Goal: Download file/media

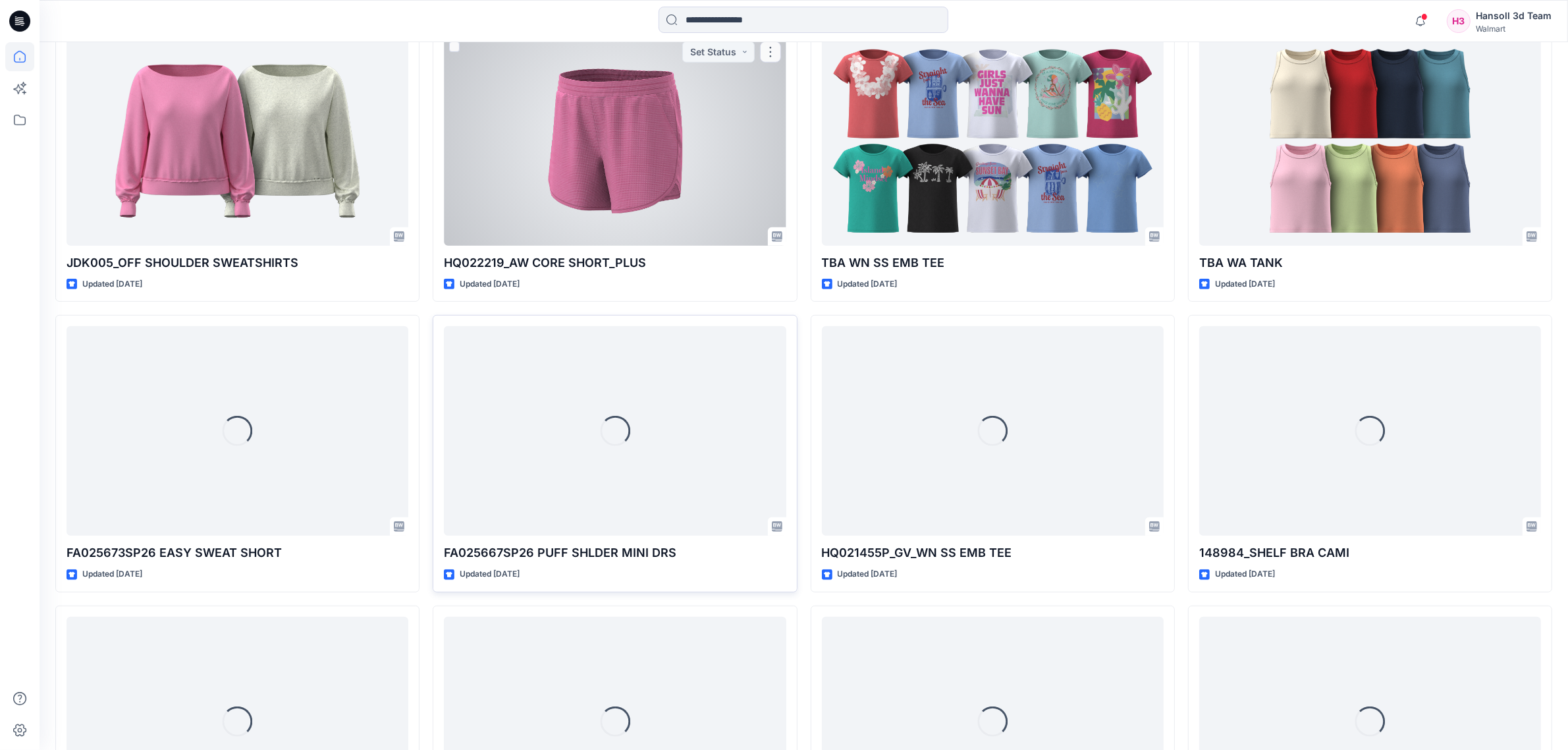
scroll to position [1092, 0]
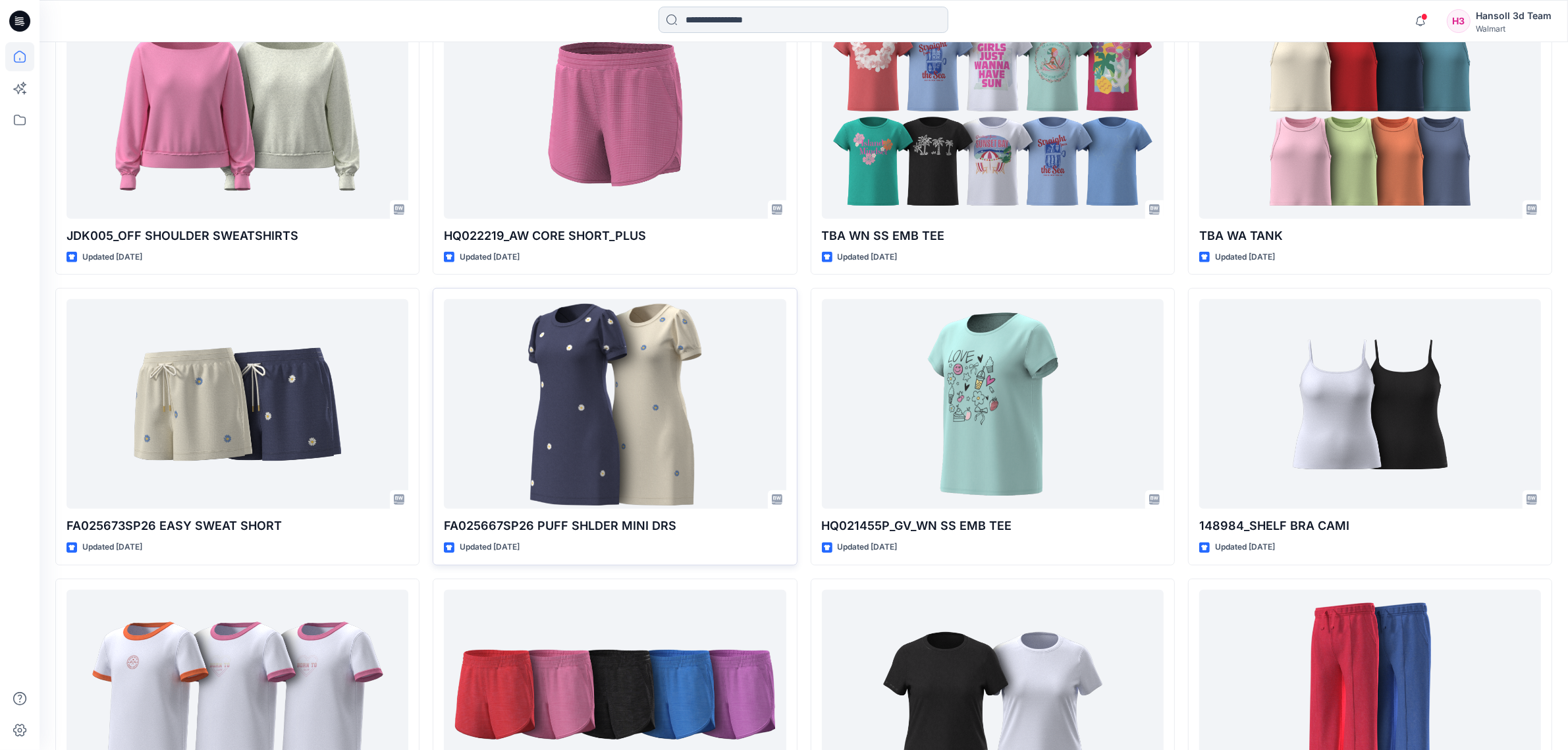
click at [877, 5] on div "Notifications Your style TBA_ AW CORE FLEECE SHORT is ready [DATE] 09:15 Your s…" at bounding box center [803, 21] width 1529 height 42
click at [877, 7] on input at bounding box center [803, 19] width 290 height 26
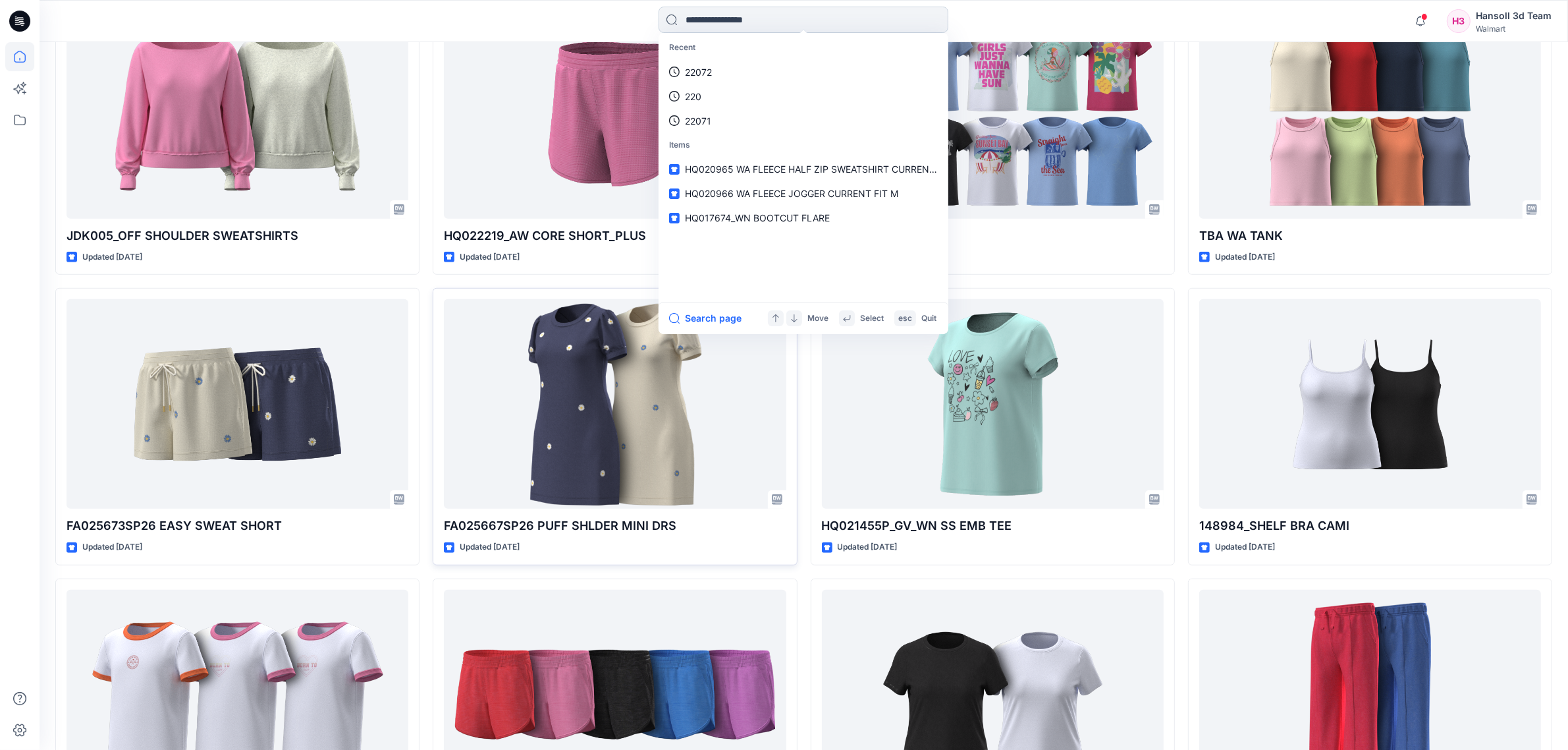
click at [857, 21] on input at bounding box center [803, 19] width 290 height 26
type input "******"
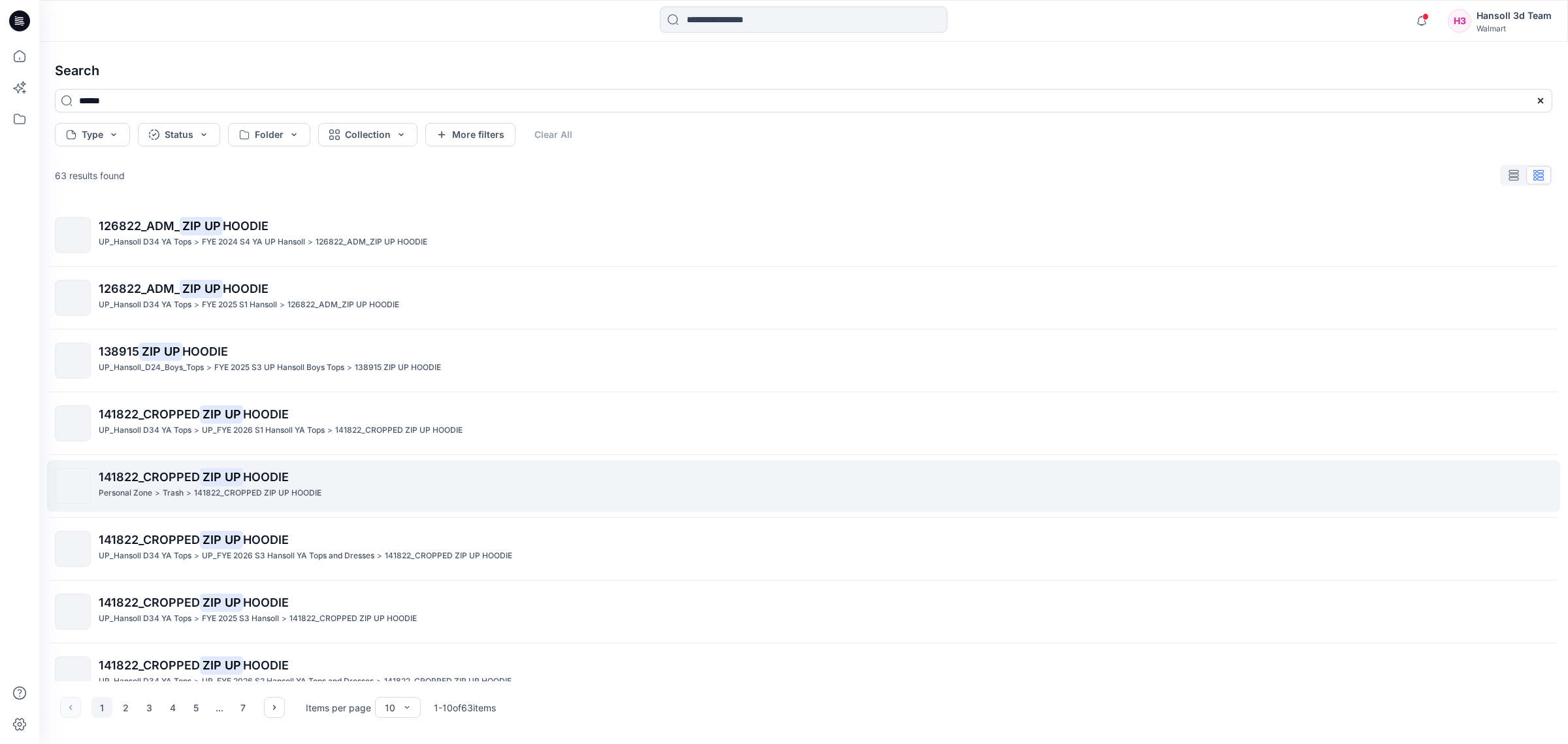
scroll to position [151, 0]
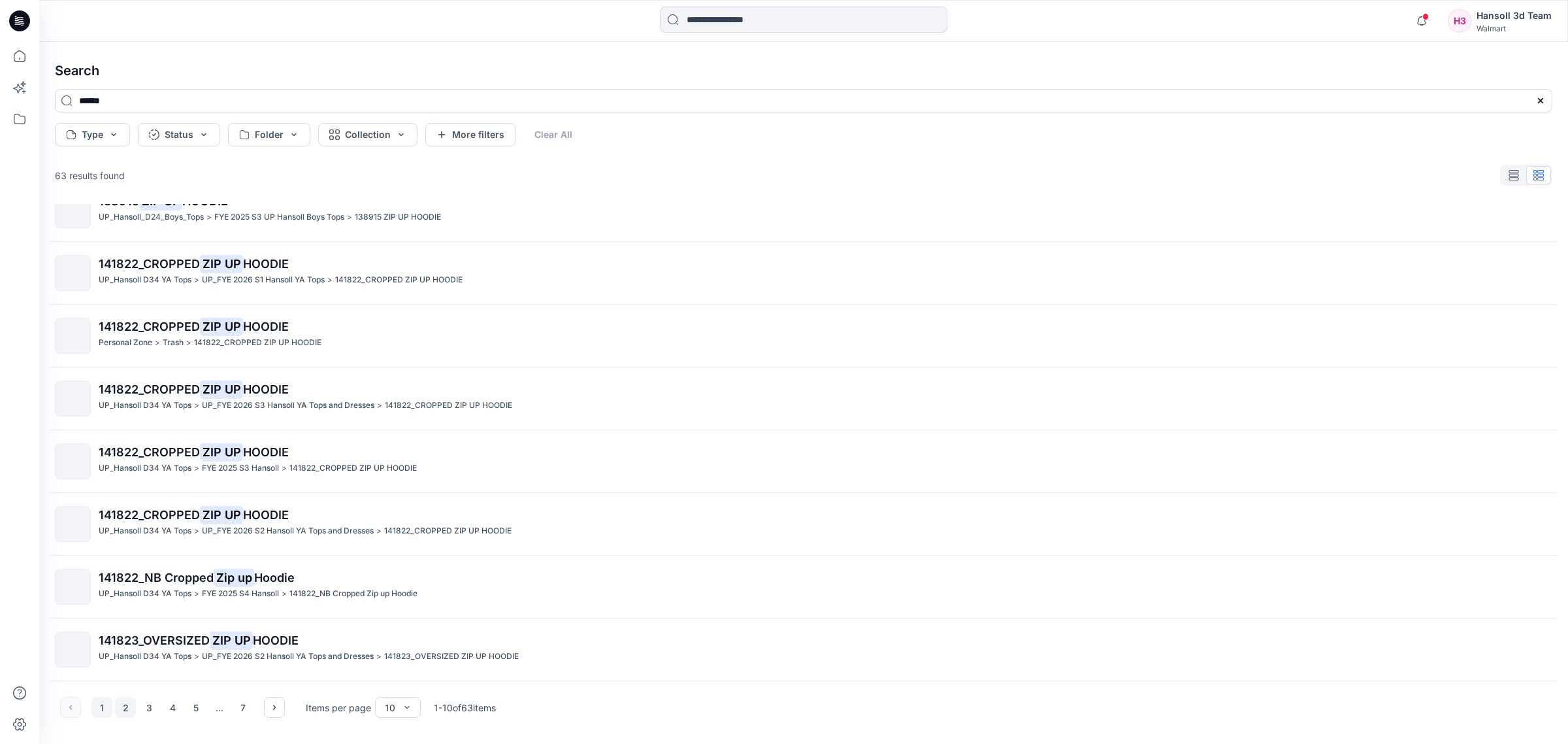
click at [135, 709] on button "2" at bounding box center [125, 707] width 21 height 21
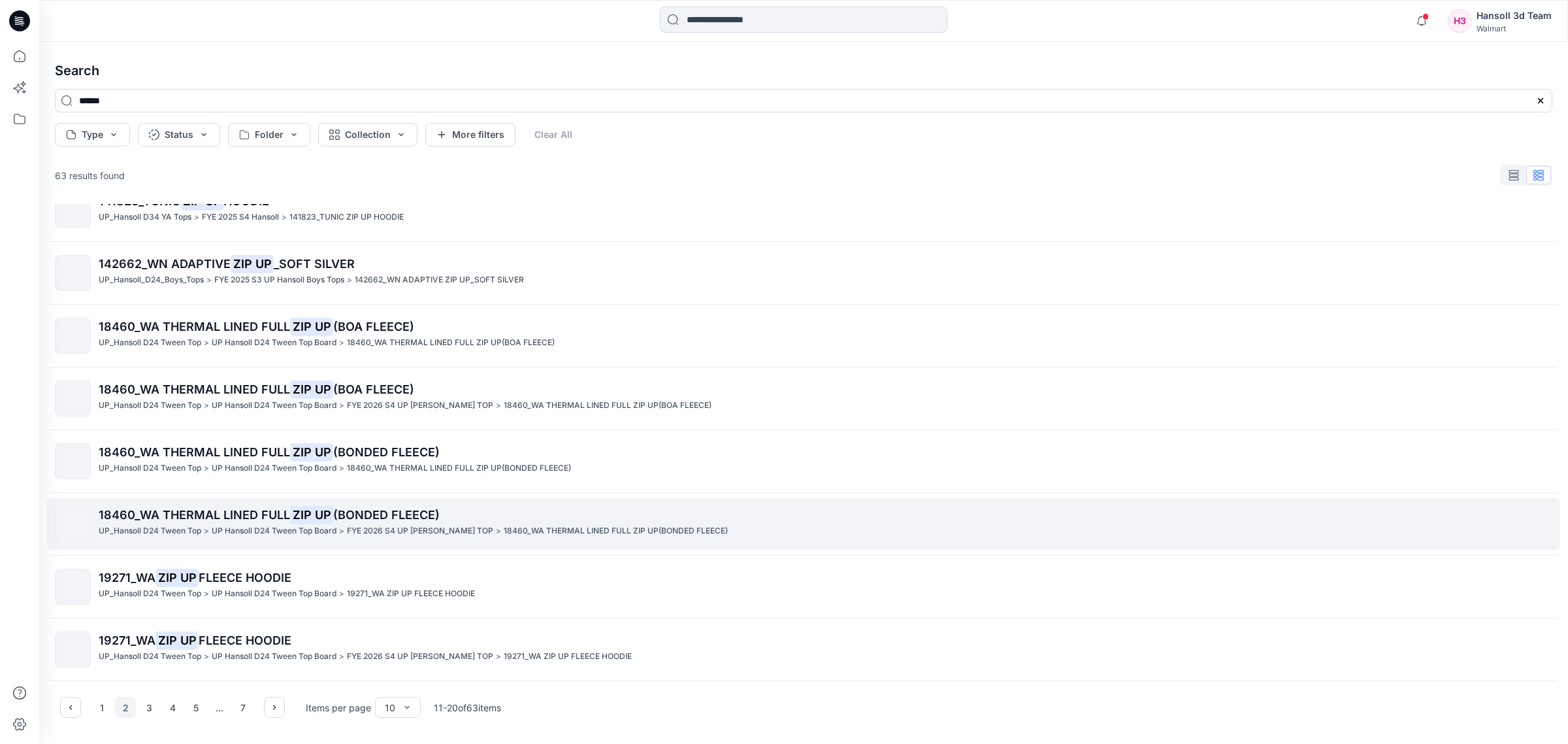
click at [214, 520] on span "18460_WA THERMAL LINED FULL" at bounding box center [194, 515] width 191 height 14
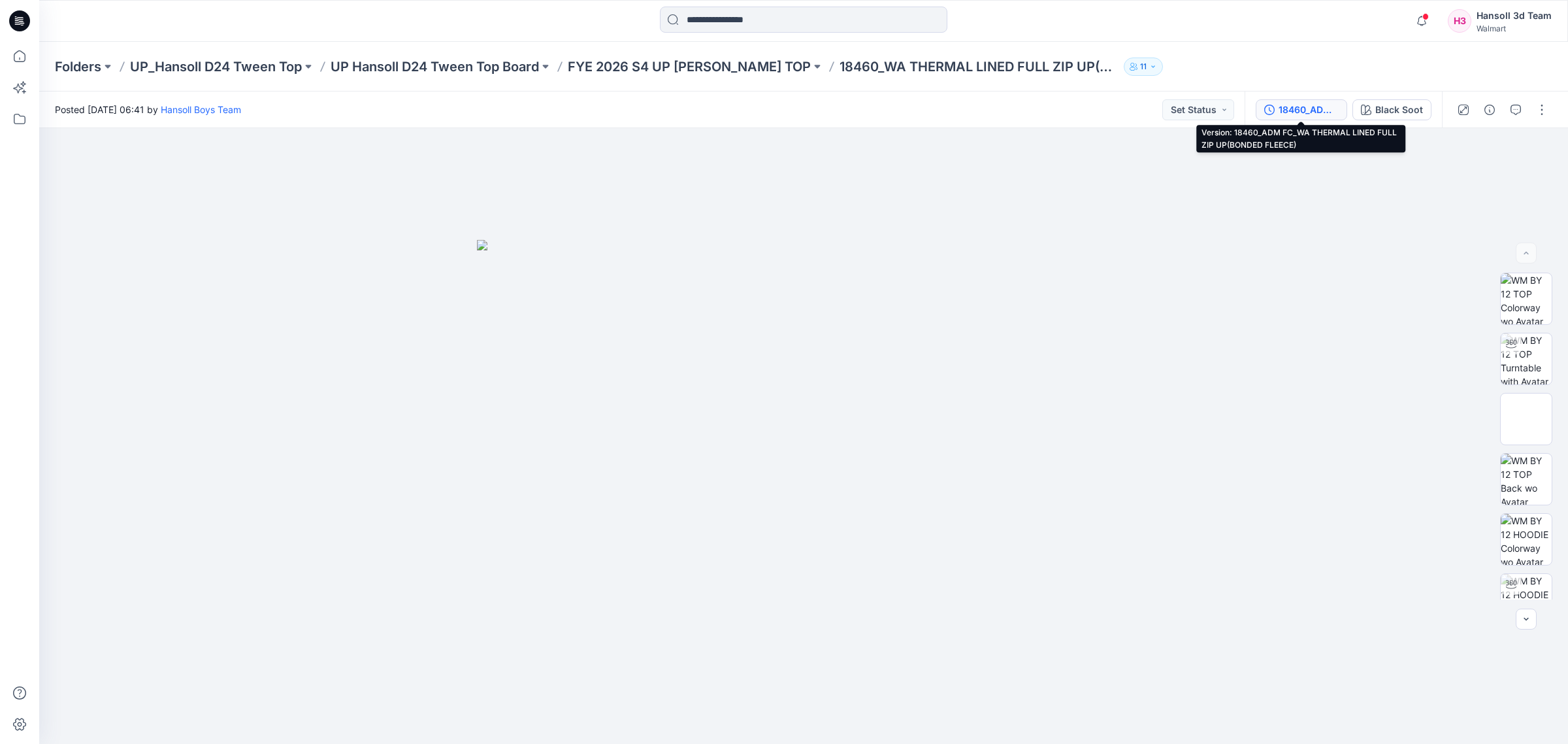
click at [1328, 109] on div "18460_ADM FC_WA THERMAL LINED FULL ZIP UP(BONDED FLEECE)" at bounding box center [1309, 109] width 60 height 14
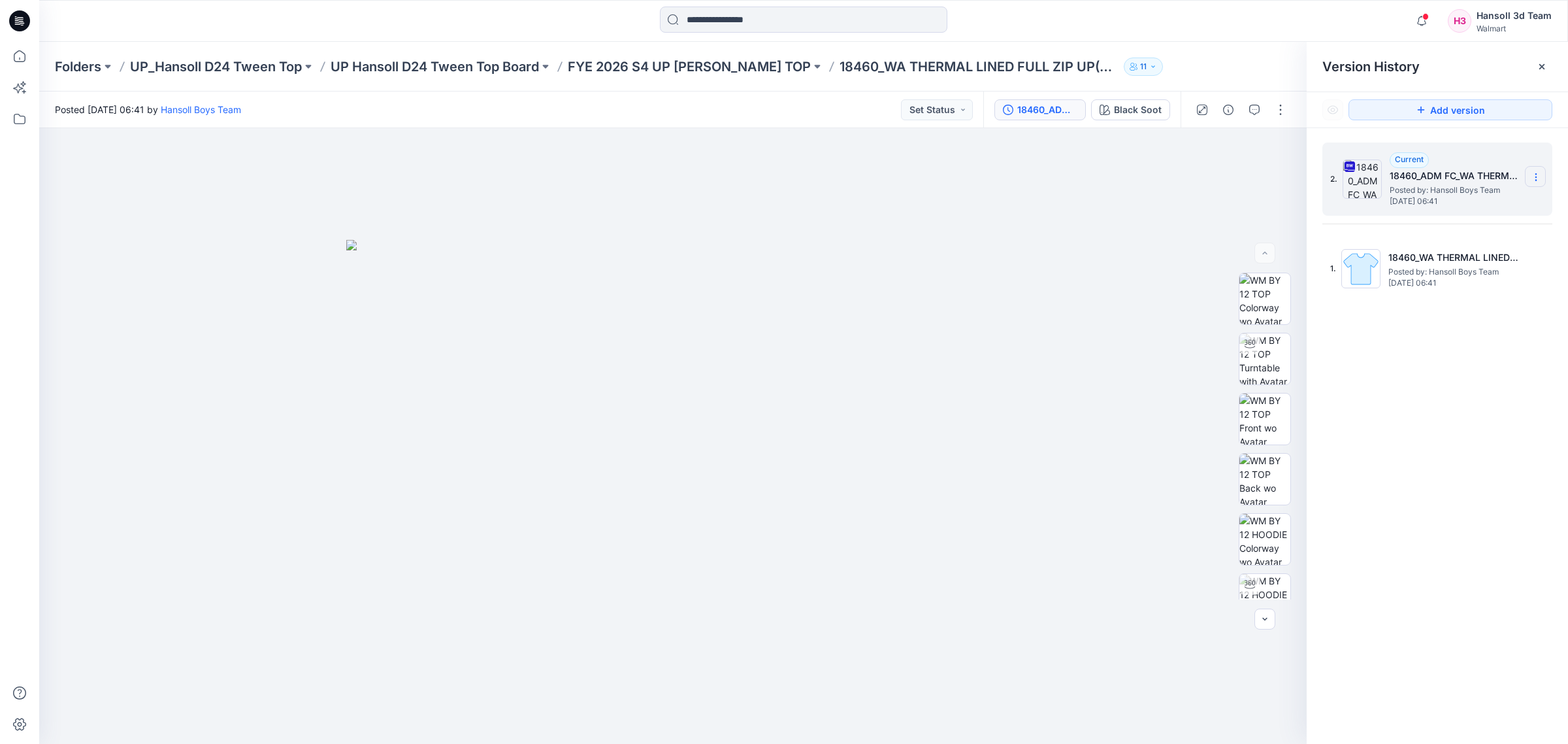
click at [1536, 176] on icon at bounding box center [1536, 177] width 11 height 11
click at [1497, 408] on div "2. Current 18460_ADM FC_WA THERMAL LINED FULL ZIP UP(BONDED FLEECE) Posted by: …" at bounding box center [1438, 445] width 262 height 634
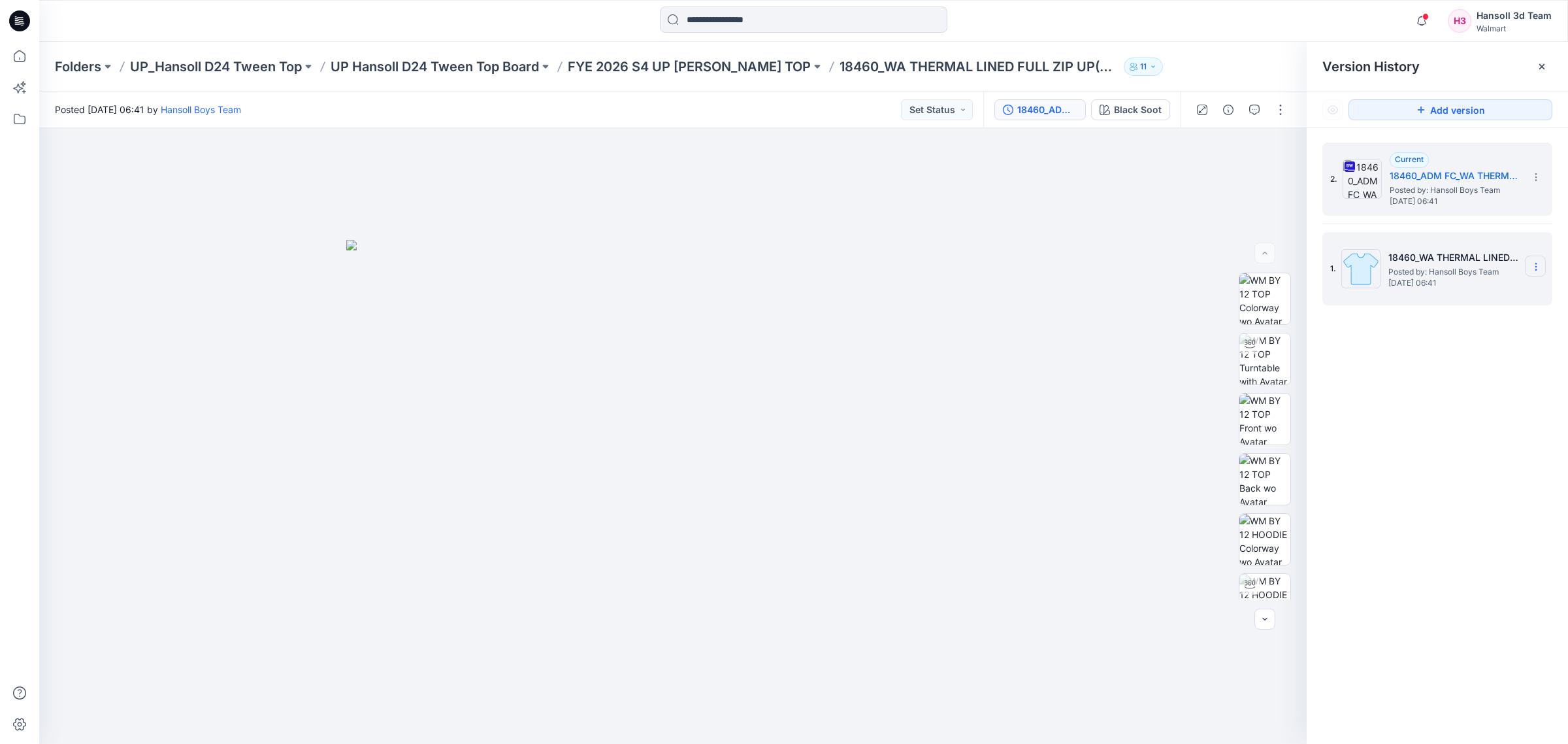
click at [1542, 264] on section at bounding box center [1535, 265] width 21 height 21
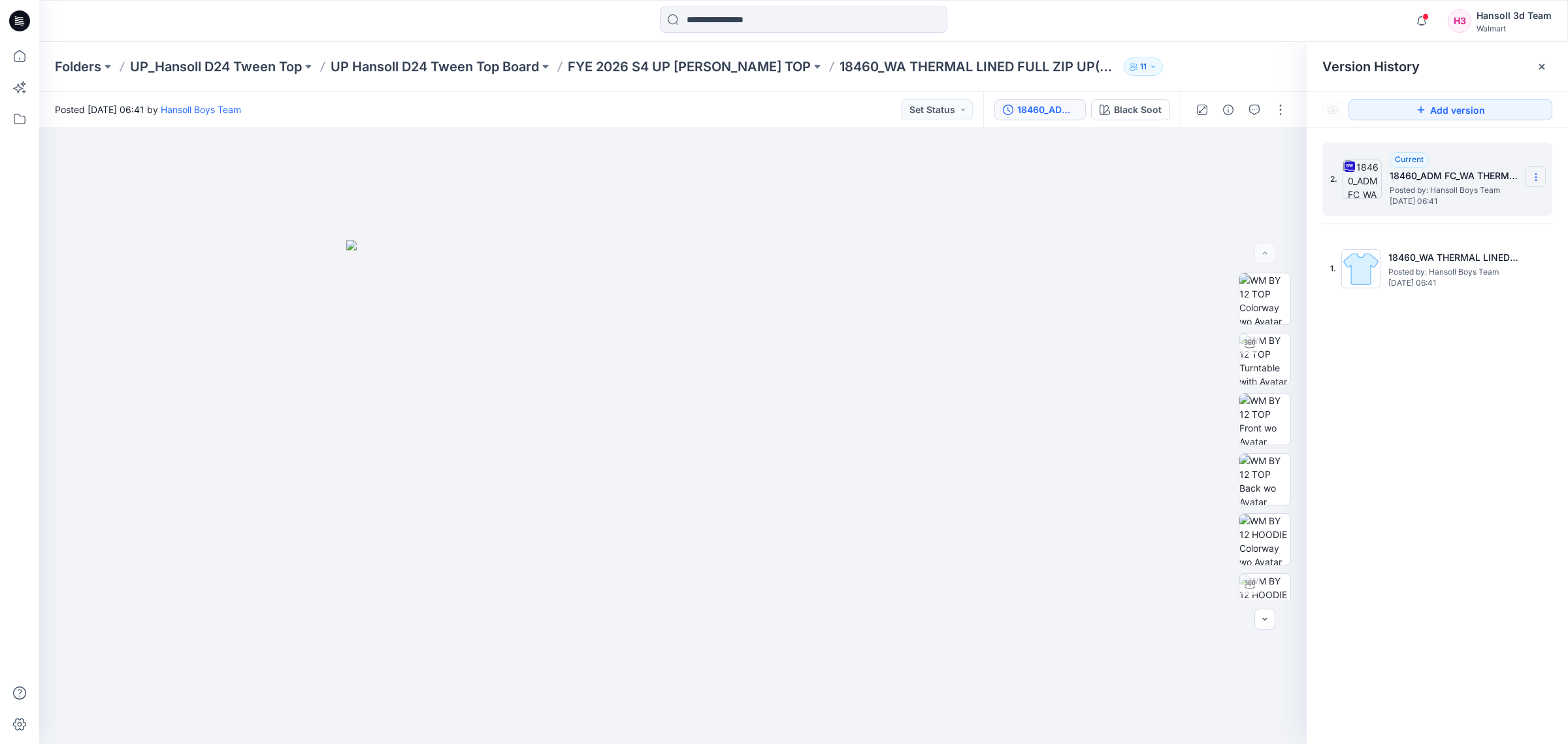
click at [1526, 181] on section at bounding box center [1535, 176] width 21 height 21
drag, startPoint x: 1482, startPoint y: 383, endPoint x: 1524, endPoint y: 311, distance: 83.4
click at [1481, 383] on div "2. Current 18460_ADM FC_WA THERMAL LINED FULL ZIP UP(BONDED FLEECE) Posted by: …" at bounding box center [1438, 445] width 262 height 634
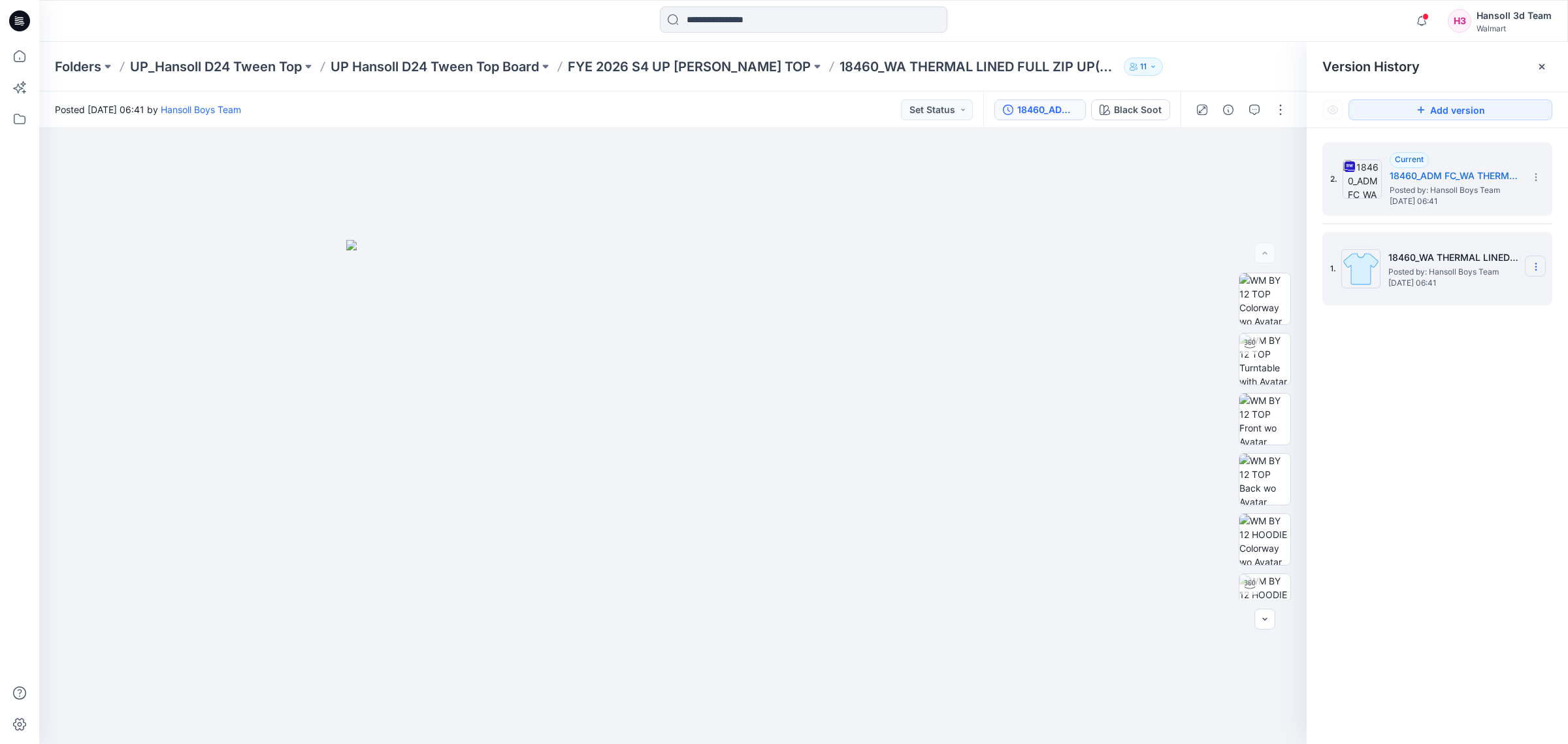
click at [1534, 263] on icon at bounding box center [1536, 267] width 11 height 11
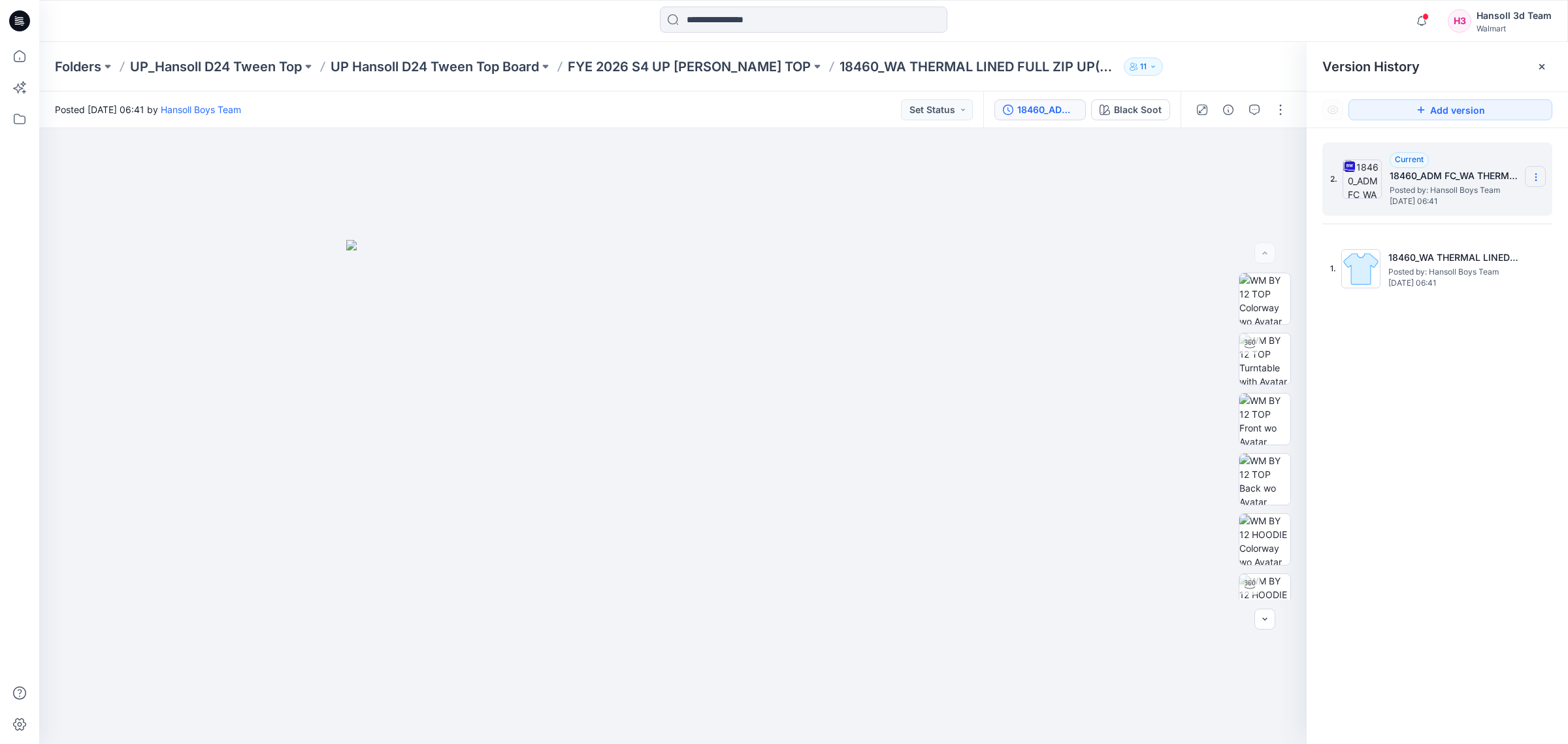
click at [1531, 178] on icon at bounding box center [1536, 177] width 11 height 11
click at [1494, 208] on span "Download Source BW File" at bounding box center [1469, 203] width 109 height 16
